Goal: Information Seeking & Learning: Learn about a topic

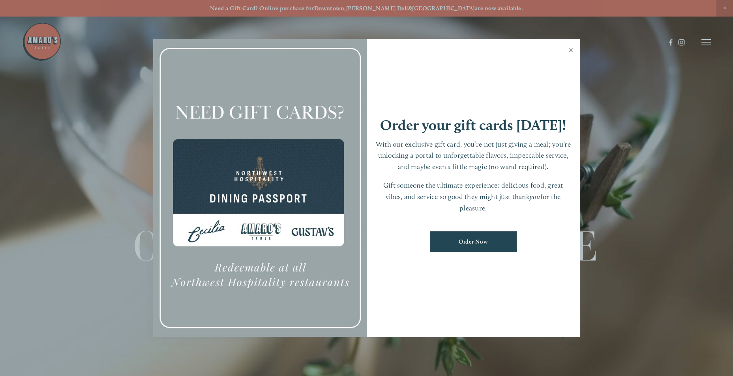
click at [570, 47] on link "Close" at bounding box center [570, 51] width 15 height 22
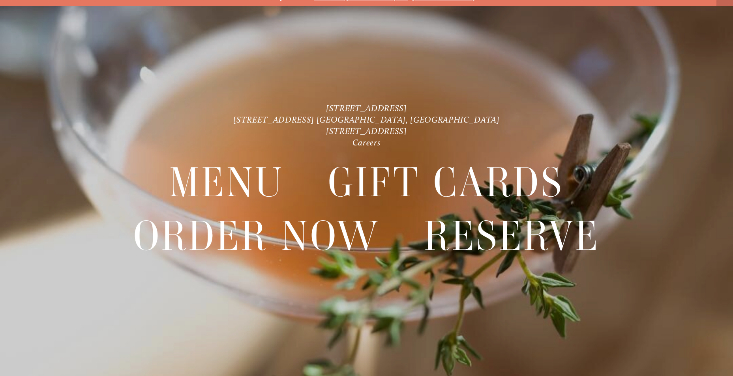
scroll to position [17, 0]
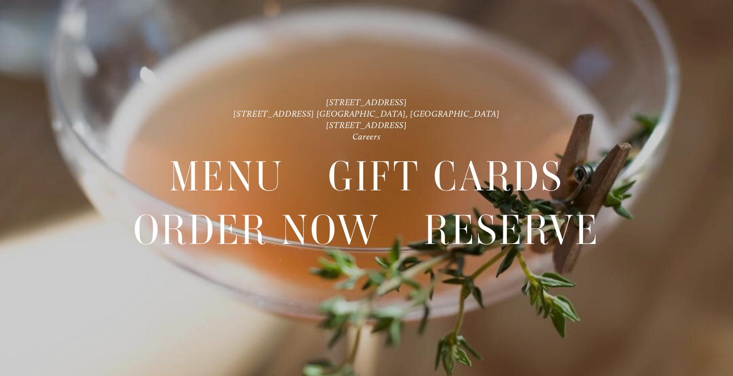
click at [573, 181] on div "Gift Cards" at bounding box center [446, 177] width 280 height 54
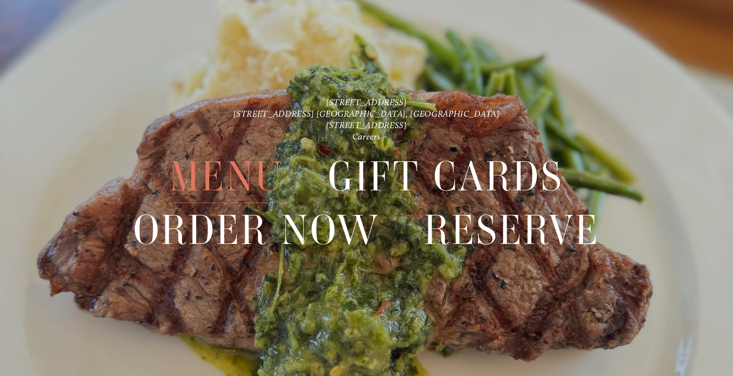
click at [219, 172] on span "Menu" at bounding box center [226, 176] width 114 height 53
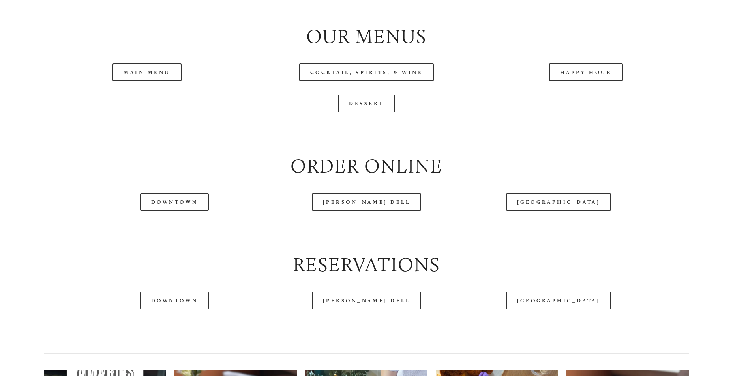
scroll to position [986, 0]
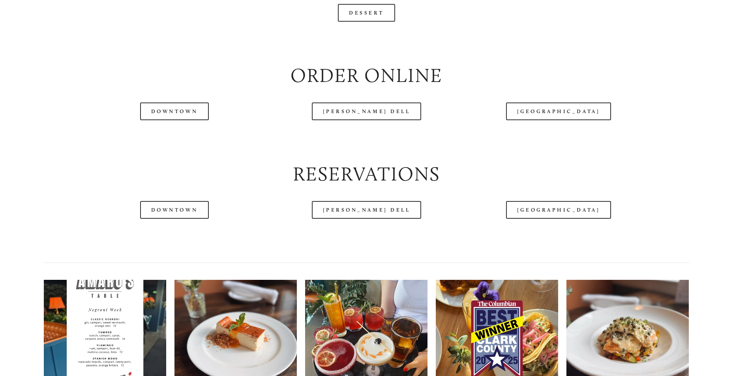
click at [140, 7] on div at bounding box center [343, 22] width 643 height 41
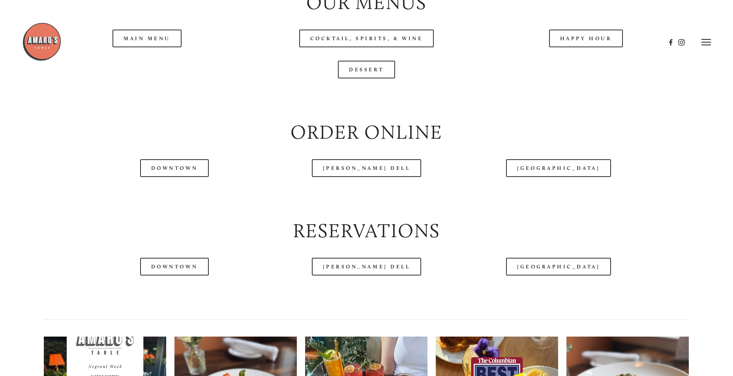
scroll to position [907, 0]
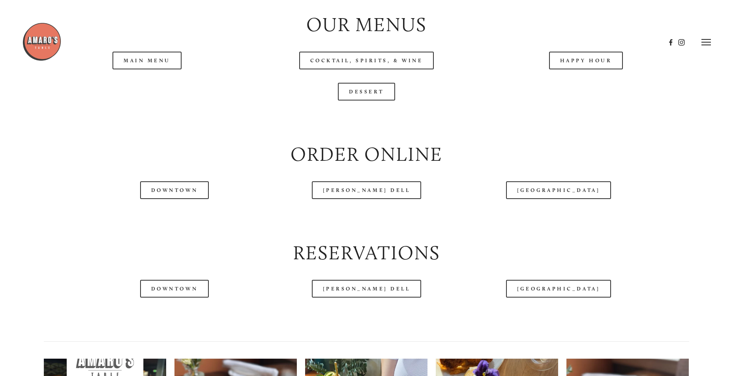
click at [154, 83] on header "Menu Order Now Visit Gallery 0" at bounding box center [366, 42] width 689 height 85
click at [142, 69] on link "Main Menu" at bounding box center [146, 61] width 69 height 18
click at [356, 199] on link "[PERSON_NAME] Dell" at bounding box center [367, 190] width 110 height 18
